Goal: Task Accomplishment & Management: Use online tool/utility

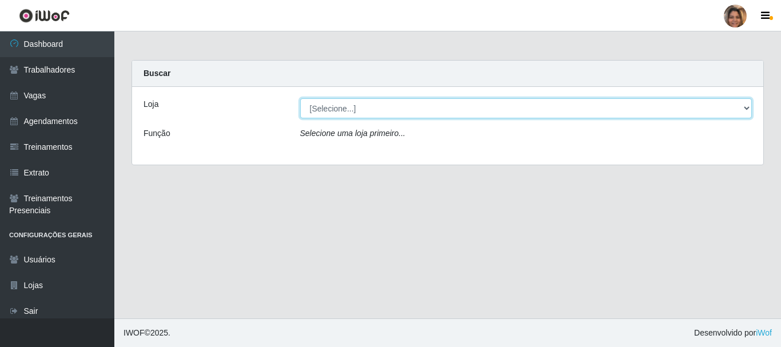
click at [748, 104] on select "[Selecione...] Mar Vermelho - CEASA Mar Vermelho - Centro de Distribuição" at bounding box center [526, 108] width 452 height 20
select select "474"
click at [300, 98] on select "[Selecione...] Mar Vermelho - CEASA Mar Vermelho - Centro de Distribuição" at bounding box center [526, 108] width 452 height 20
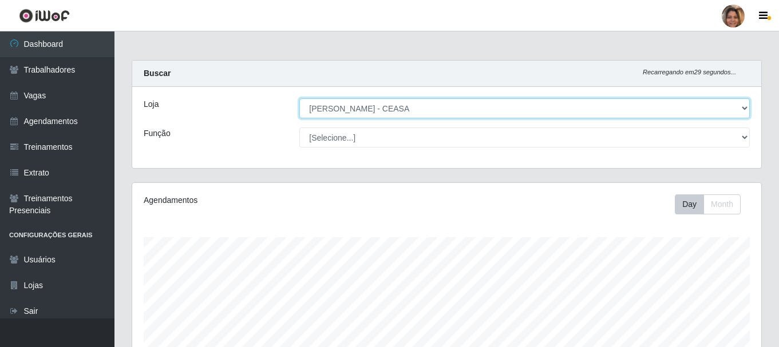
scroll to position [237, 629]
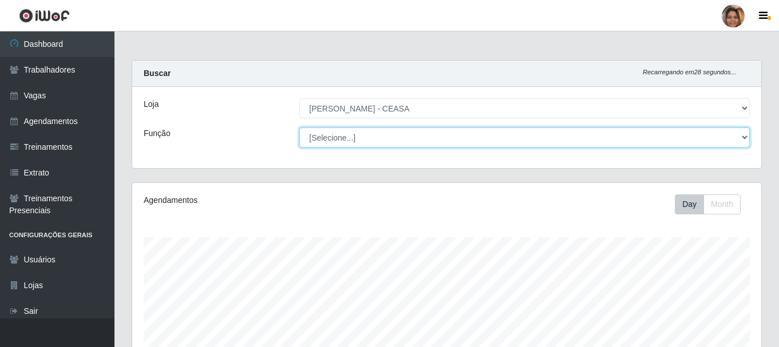
click at [349, 141] on select "[Selecione...] Repositor Repositor + Repositor ++" at bounding box center [524, 138] width 450 height 20
select select "24"
click at [299, 128] on select "[Selecione...] Repositor Repositor + Repositor ++" at bounding box center [524, 138] width 450 height 20
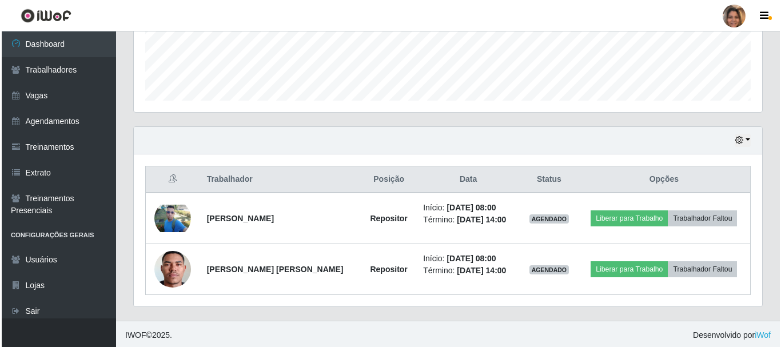
scroll to position [311, 0]
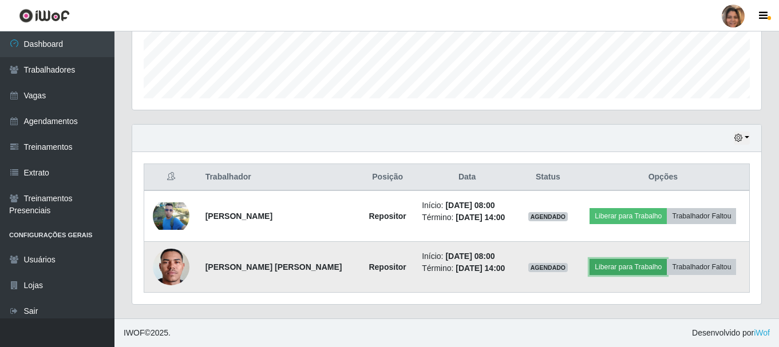
click at [642, 267] on button "Liberar para Trabalho" at bounding box center [627, 267] width 77 height 16
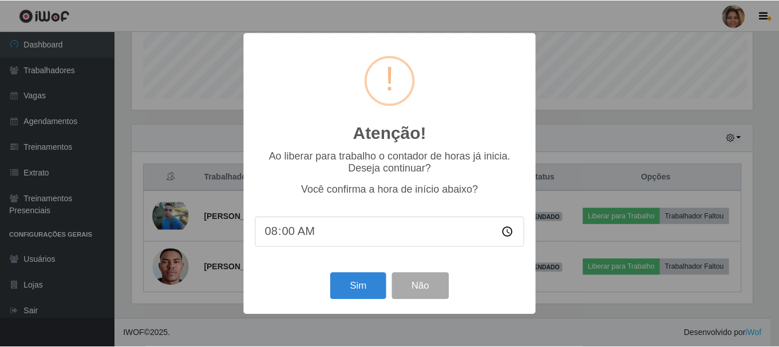
scroll to position [237, 623]
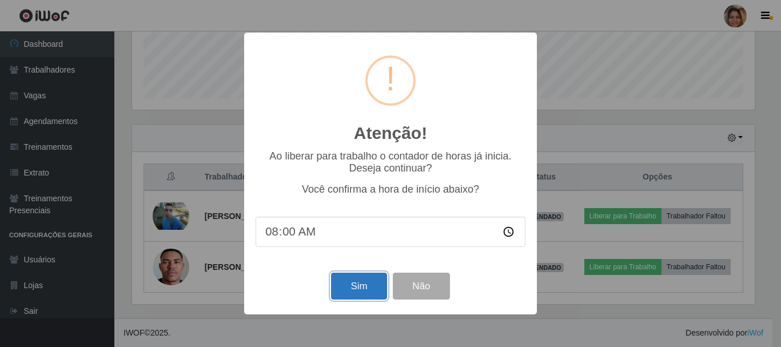
click at [360, 290] on button "Sim" at bounding box center [358, 286] width 55 height 27
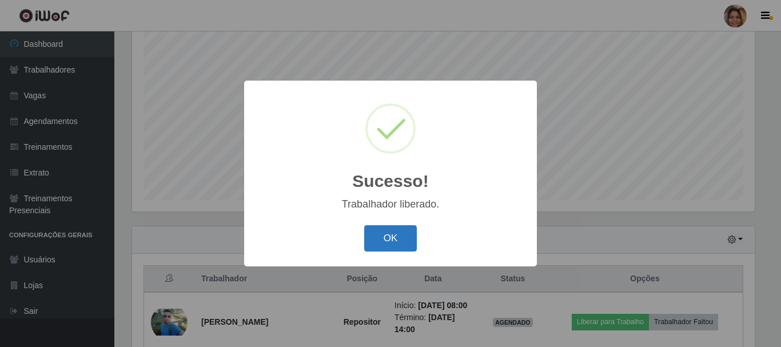
click at [403, 243] on button "OK" at bounding box center [390, 238] width 53 height 27
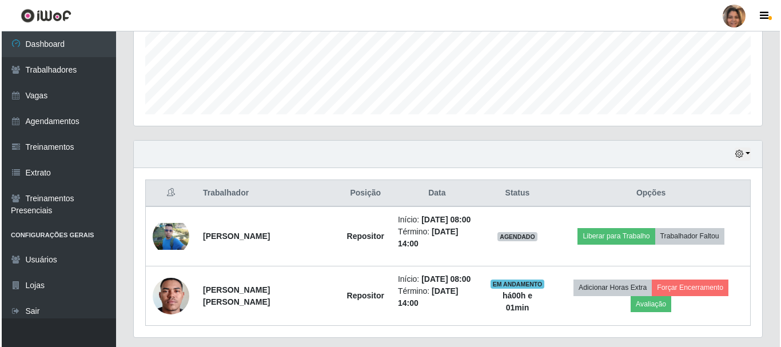
scroll to position [323, 0]
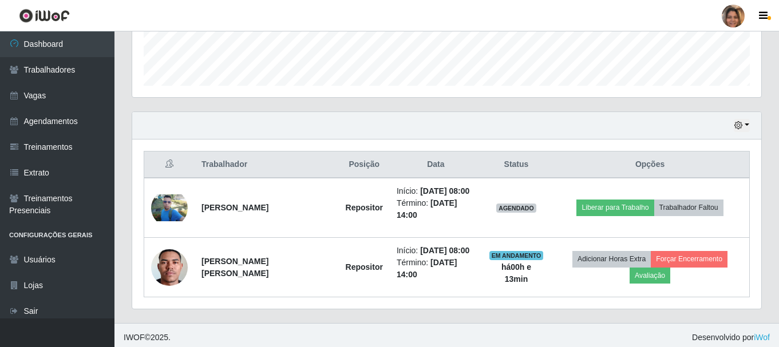
click at [605, 318] on div "Hoje 1 dia 3 dias 1 Semana Não encerrados Trabalhador Posição Data Status Opçõe…" at bounding box center [446, 218] width 647 height 212
click at [752, 333] on span "Desenvolvido por iWof" at bounding box center [731, 338] width 78 height 12
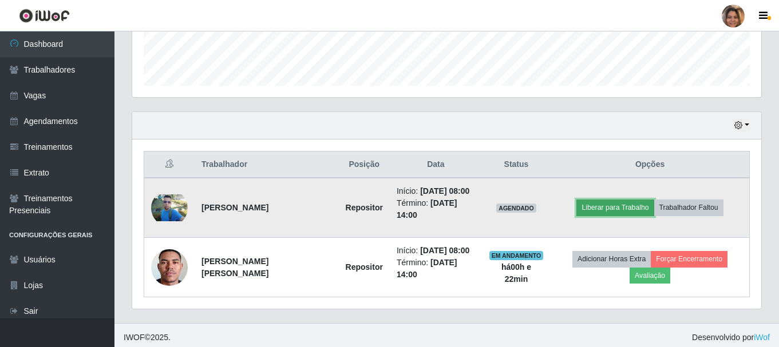
click at [615, 206] on button "Liberar para Trabalho" at bounding box center [614, 208] width 77 height 16
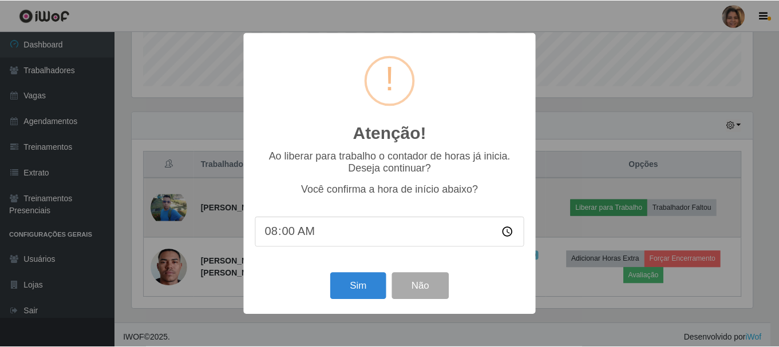
scroll to position [237, 623]
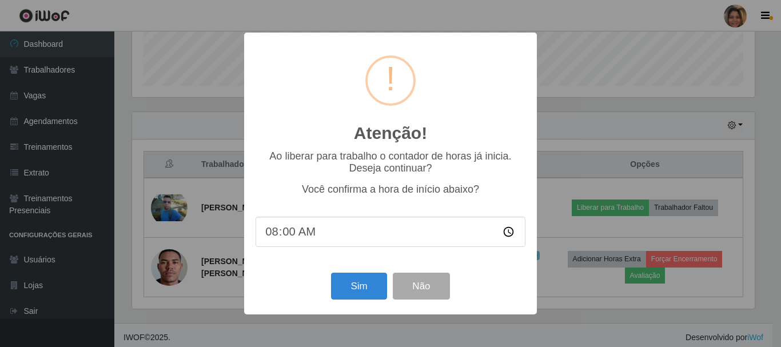
drag, startPoint x: 302, startPoint y: 236, endPoint x: 284, endPoint y: 229, distance: 19.5
click at [297, 236] on input "08:00" at bounding box center [391, 232] width 270 height 30
click at [283, 236] on input "08:00" at bounding box center [391, 232] width 270 height 30
type input "08:22"
click at [349, 284] on button "Sim" at bounding box center [358, 286] width 55 height 27
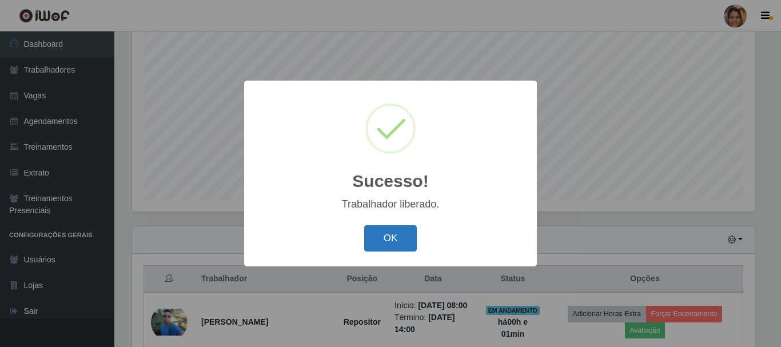
click at [391, 244] on button "OK" at bounding box center [390, 238] width 53 height 27
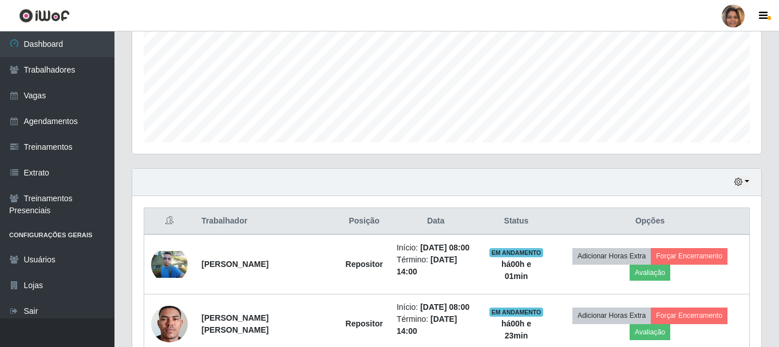
scroll to position [328, 0]
